Goal: Check status: Check status

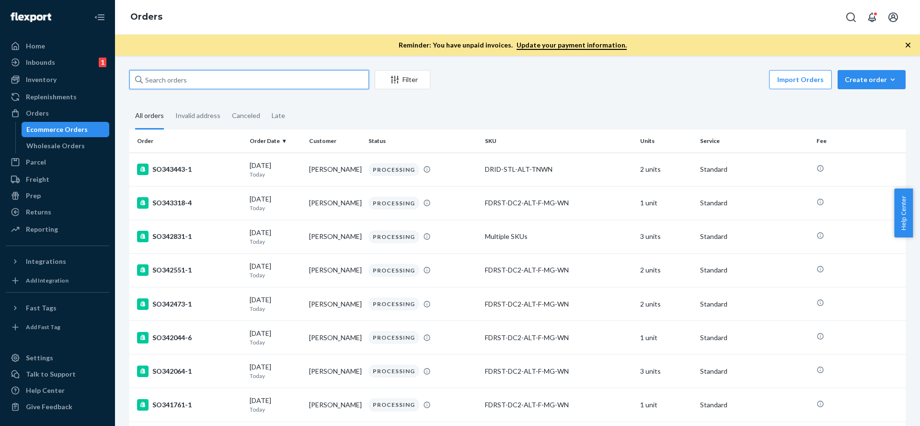
click at [207, 72] on input "text" at bounding box center [249, 79] width 240 height 19
paste input "136606064"
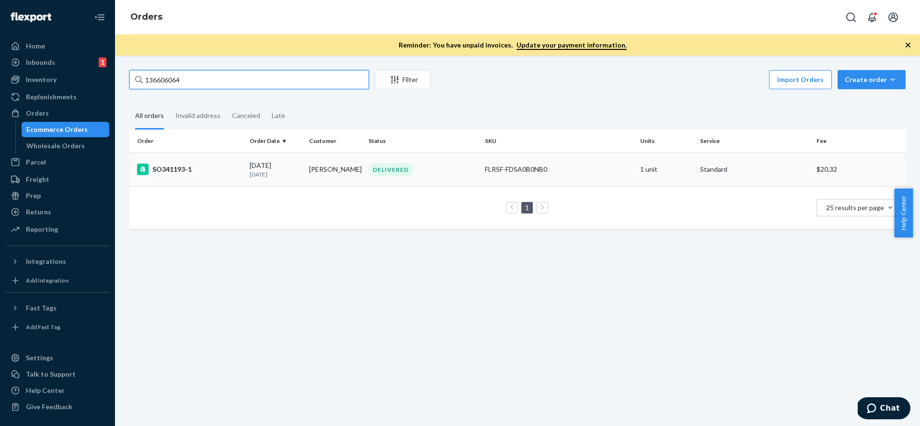
type input "136606064"
click at [183, 174] on div "SO341193-1" at bounding box center [189, 169] width 105 height 12
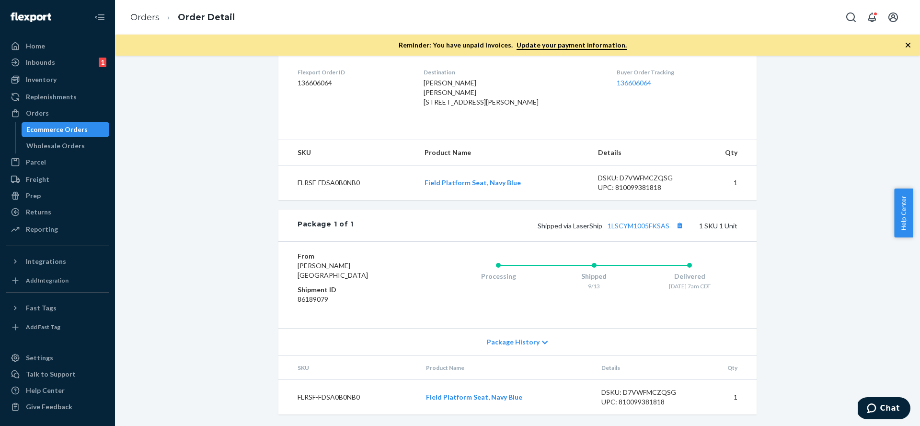
scroll to position [260, 0]
click at [49, 130] on div "Ecommerce Orders" at bounding box center [56, 130] width 61 height 10
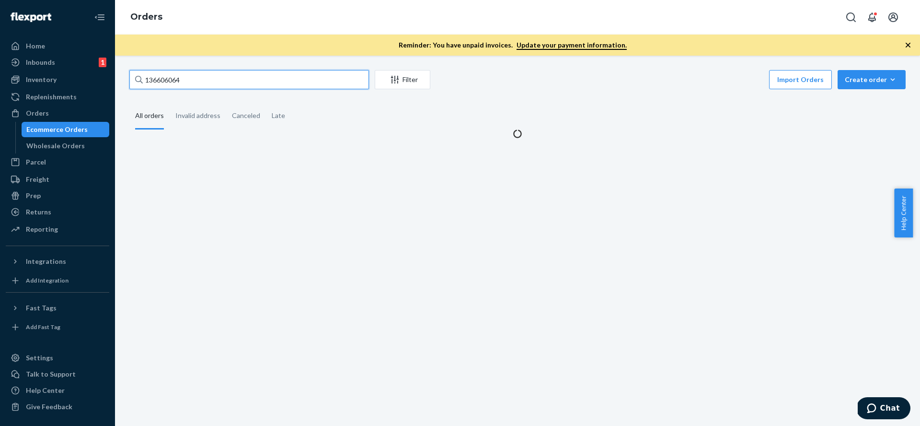
click at [240, 78] on input "136606064" at bounding box center [249, 79] width 240 height 19
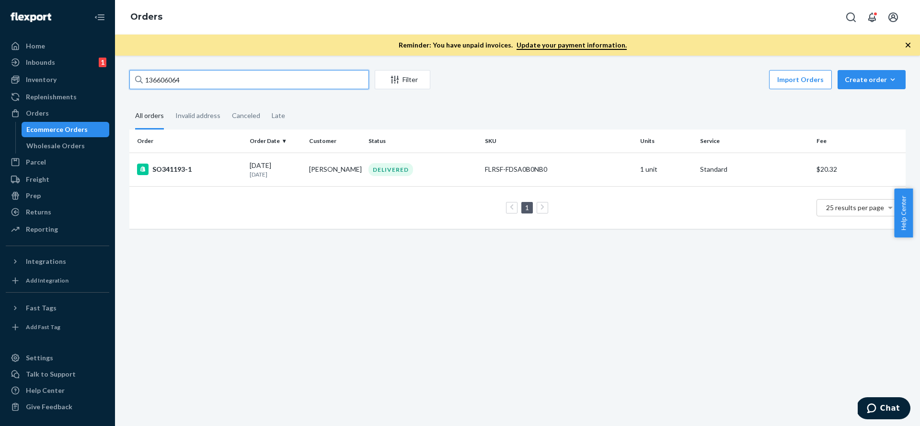
paste input "7144896"
type input "137144896"
click at [199, 169] on div "SO340154-1" at bounding box center [189, 169] width 105 height 12
